Goal: Check status

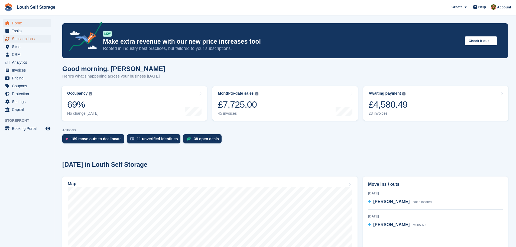
click at [22, 37] on span "Subscriptions" at bounding box center [28, 39] width 33 height 8
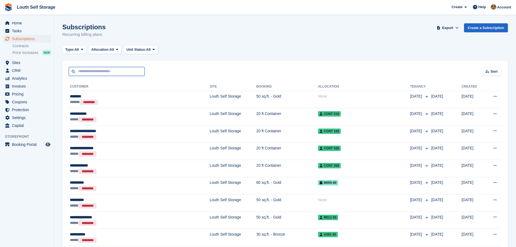
click at [112, 72] on input "text" at bounding box center [107, 71] width 76 height 9
type input "****"
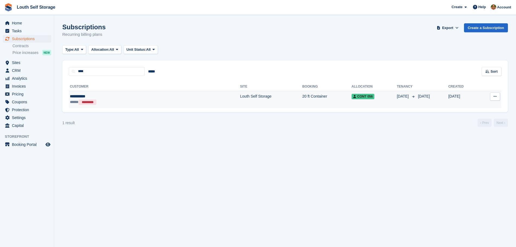
click at [240, 94] on td "Louth Self Storage" at bounding box center [271, 99] width 62 height 17
